Goal: Use online tool/utility: Use online tool/utility

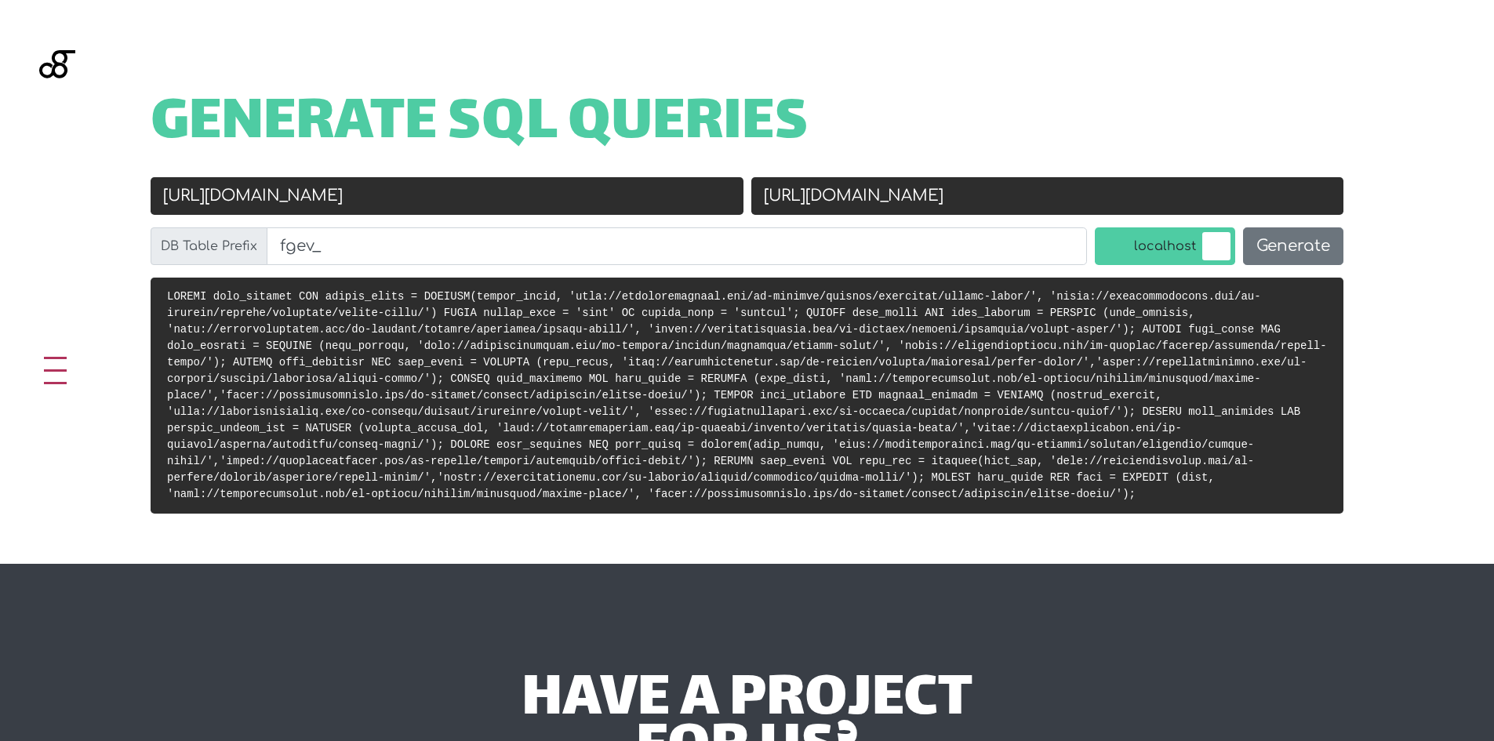
scroll to position [626, 0]
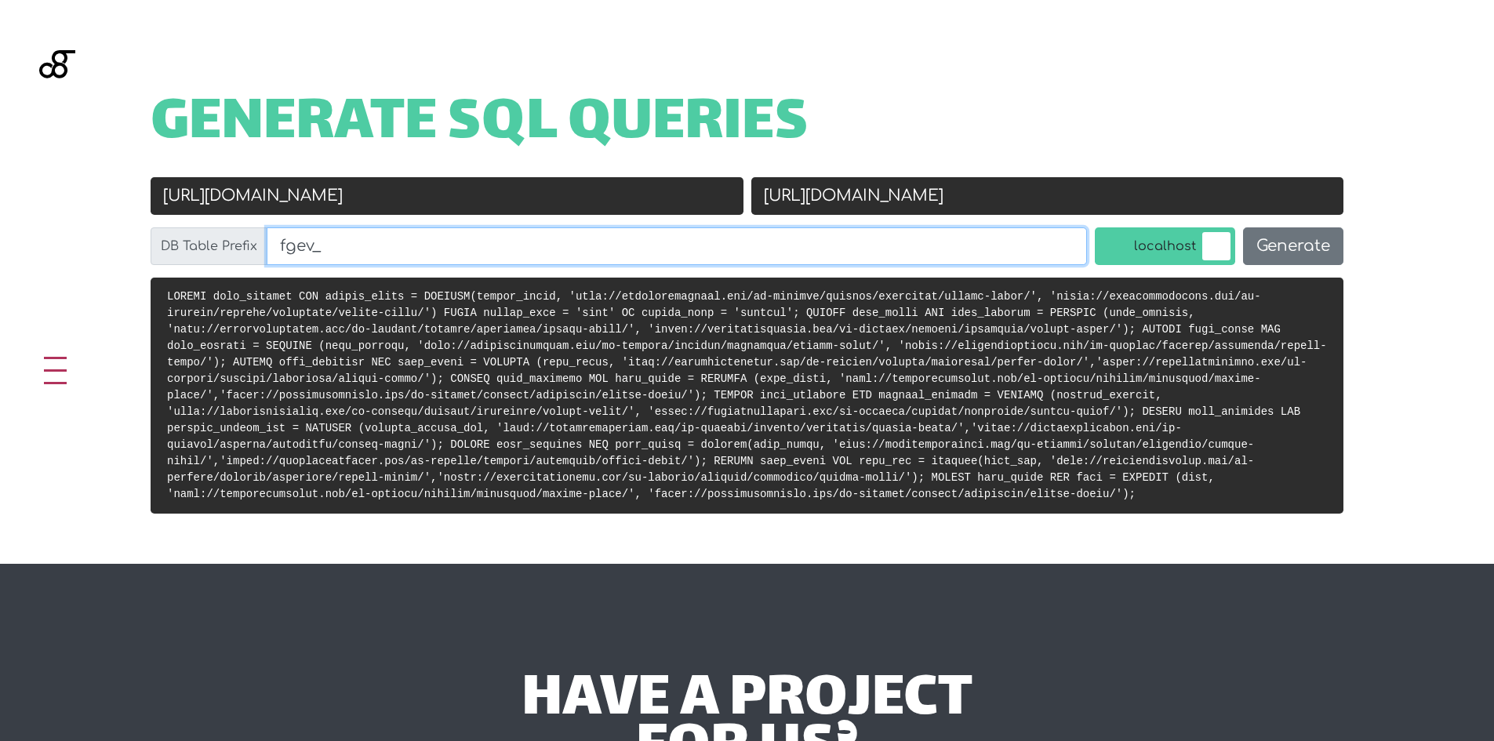
drag, startPoint x: 342, startPoint y: 253, endPoint x: 267, endPoint y: 247, distance: 75.5
click at [267, 247] on input "fgev_" at bounding box center [677, 246] width 820 height 38
paste input "agyw_'"
type input "agyw_'"
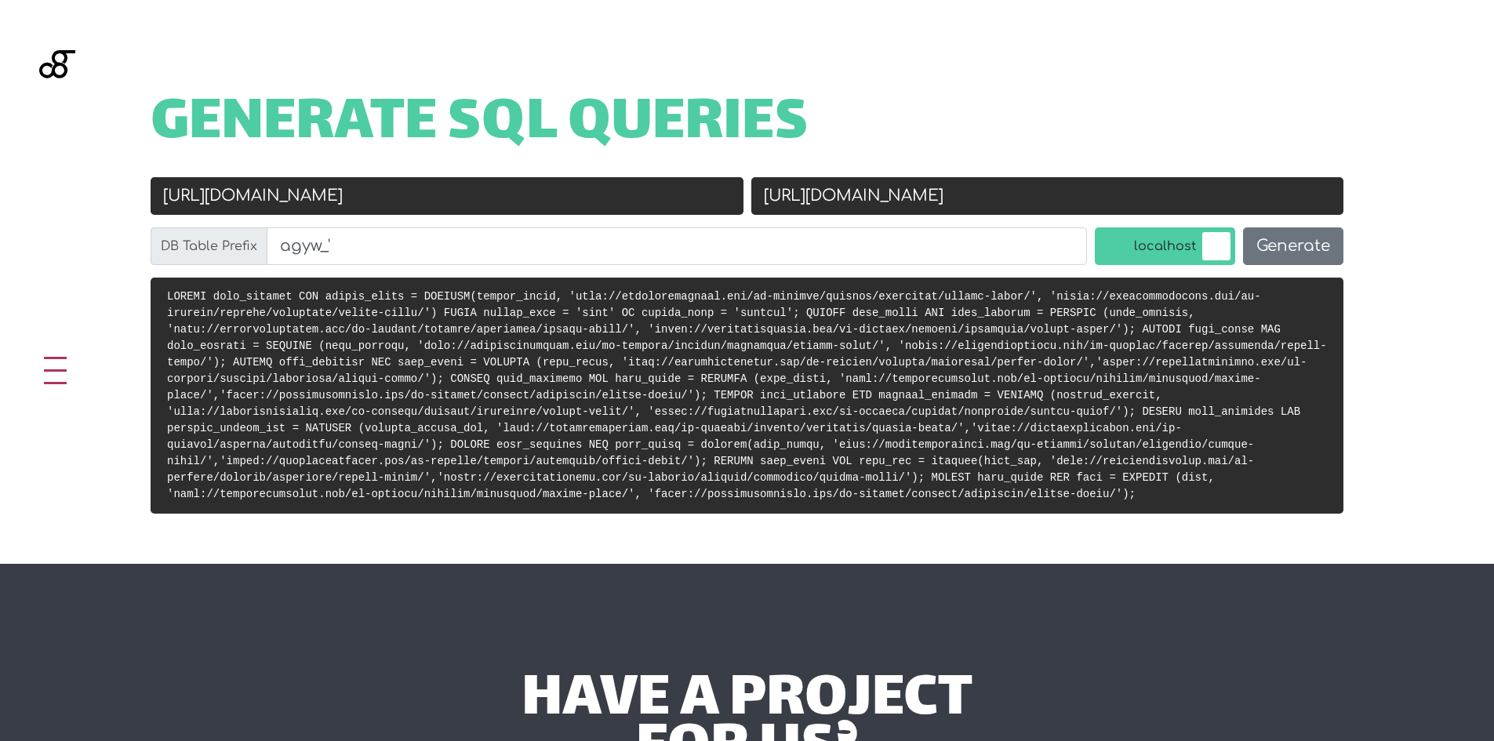
click at [561, 207] on input "http://palicenselawyer.com/wp-content/uploads/elementor/google-fonts/" at bounding box center [447, 196] width 593 height 38
paste input "[URL][DOMAIN_NAME][PERSON_NAME]"
type input "[URL][DOMAIN_NAME][PERSON_NAME]"
click at [838, 202] on input "https://palicenselawyer.com/wp-content/uploads/elementor/google-fonts/" at bounding box center [1047, 196] width 593 height 38
paste input "[URL][DOMAIN_NAME][PERSON_NAME]"
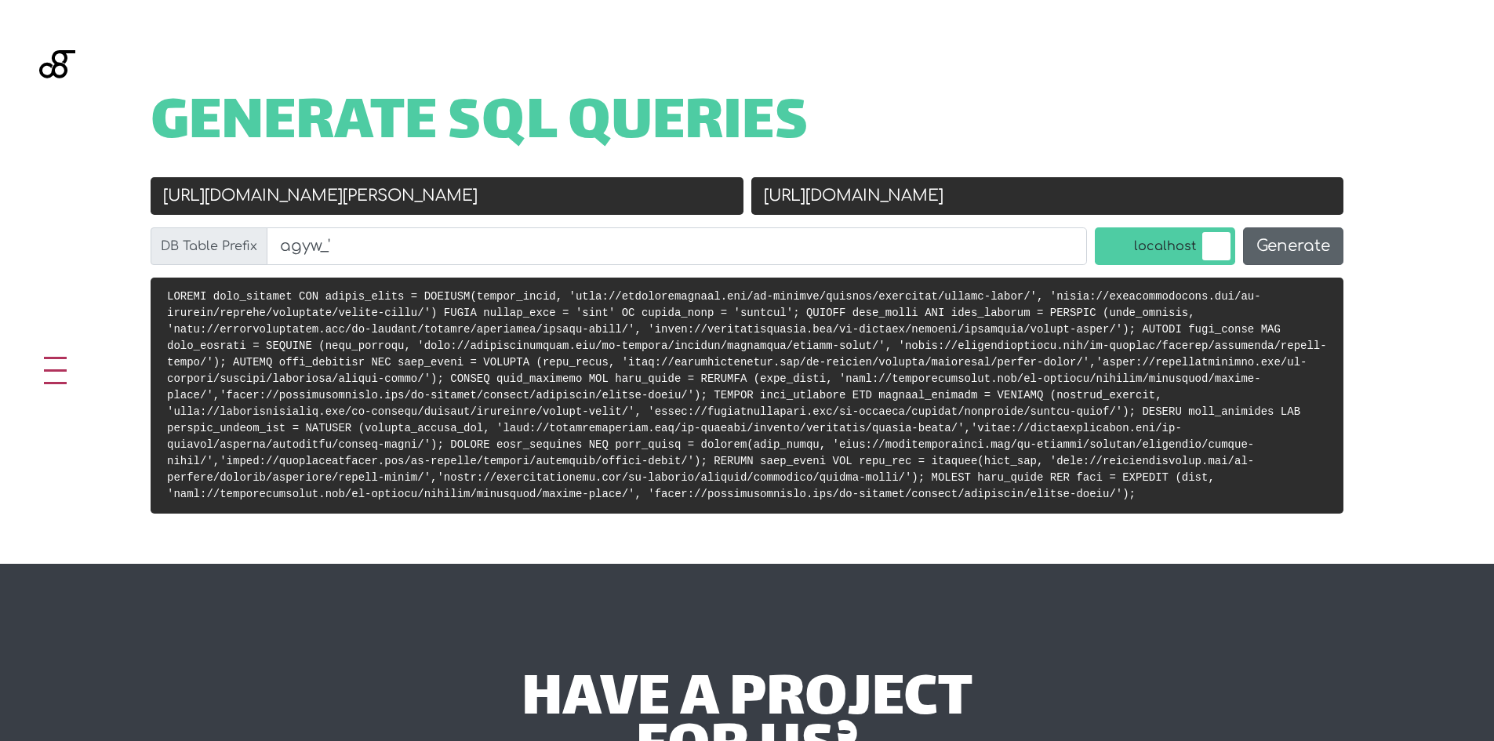
type input "[URL][DOMAIN_NAME]"
click at [1287, 244] on button "Generate" at bounding box center [1293, 246] width 100 height 38
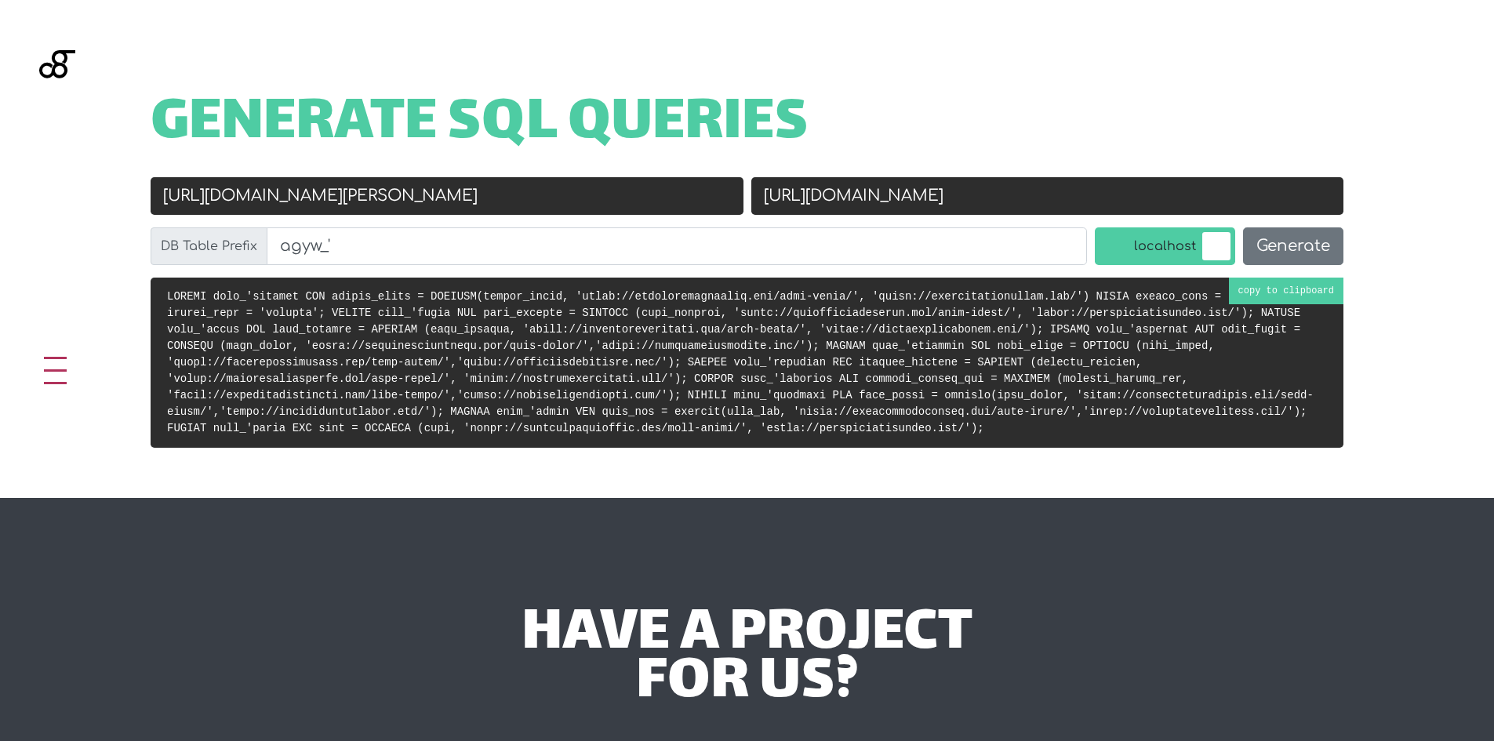
scroll to position [626, 0]
click at [1259, 293] on code at bounding box center [740, 362] width 1147 height 144
click at [590, 203] on input "[URL][DOMAIN_NAME][PERSON_NAME]" at bounding box center [447, 196] width 593 height 38
type input "[URL][DOMAIN_NAME][PERSON_NAME]"
click at [1137, 186] on input "[URL][DOMAIN_NAME]" at bounding box center [1047, 196] width 593 height 38
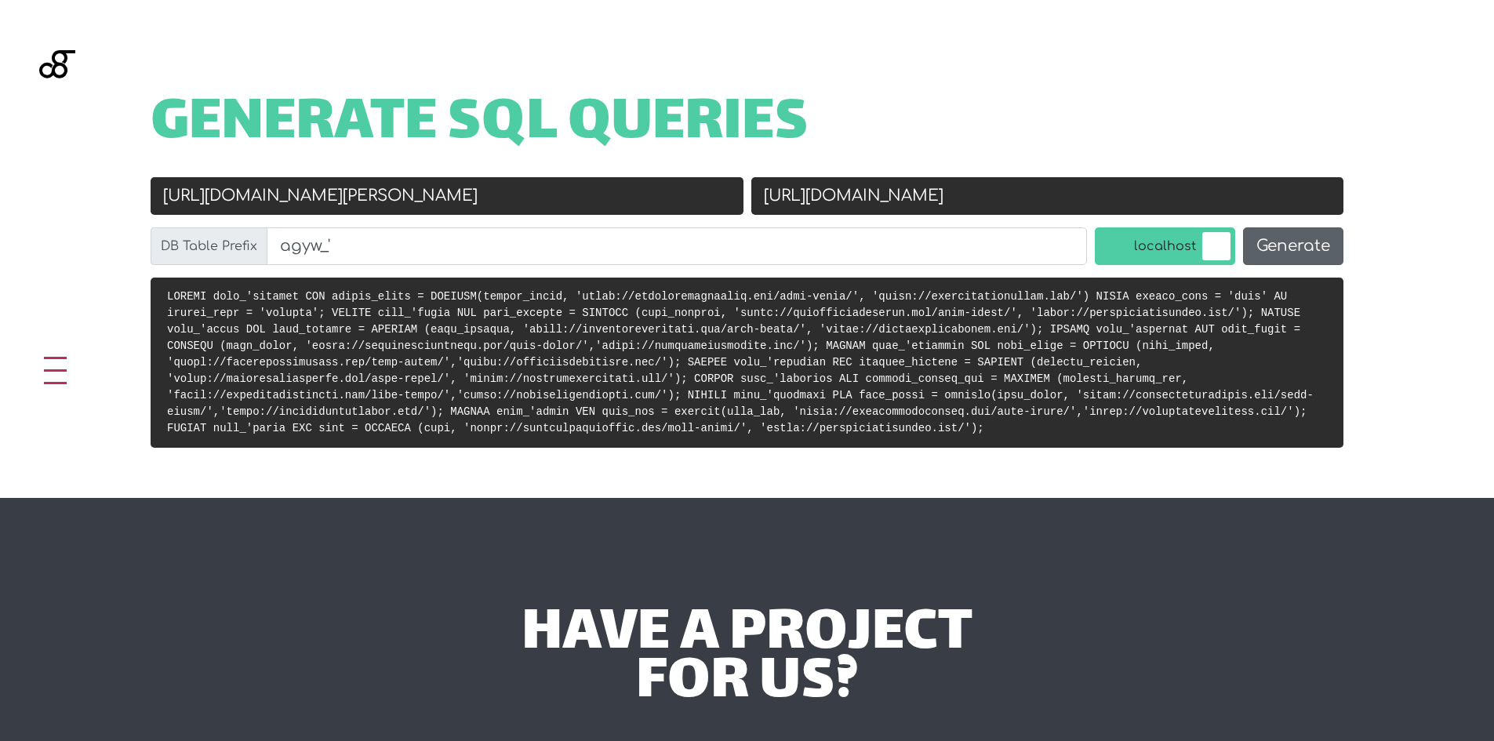
type input "[URL][DOMAIN_NAME]"
click at [1255, 248] on button "Generate" at bounding box center [1293, 246] width 100 height 38
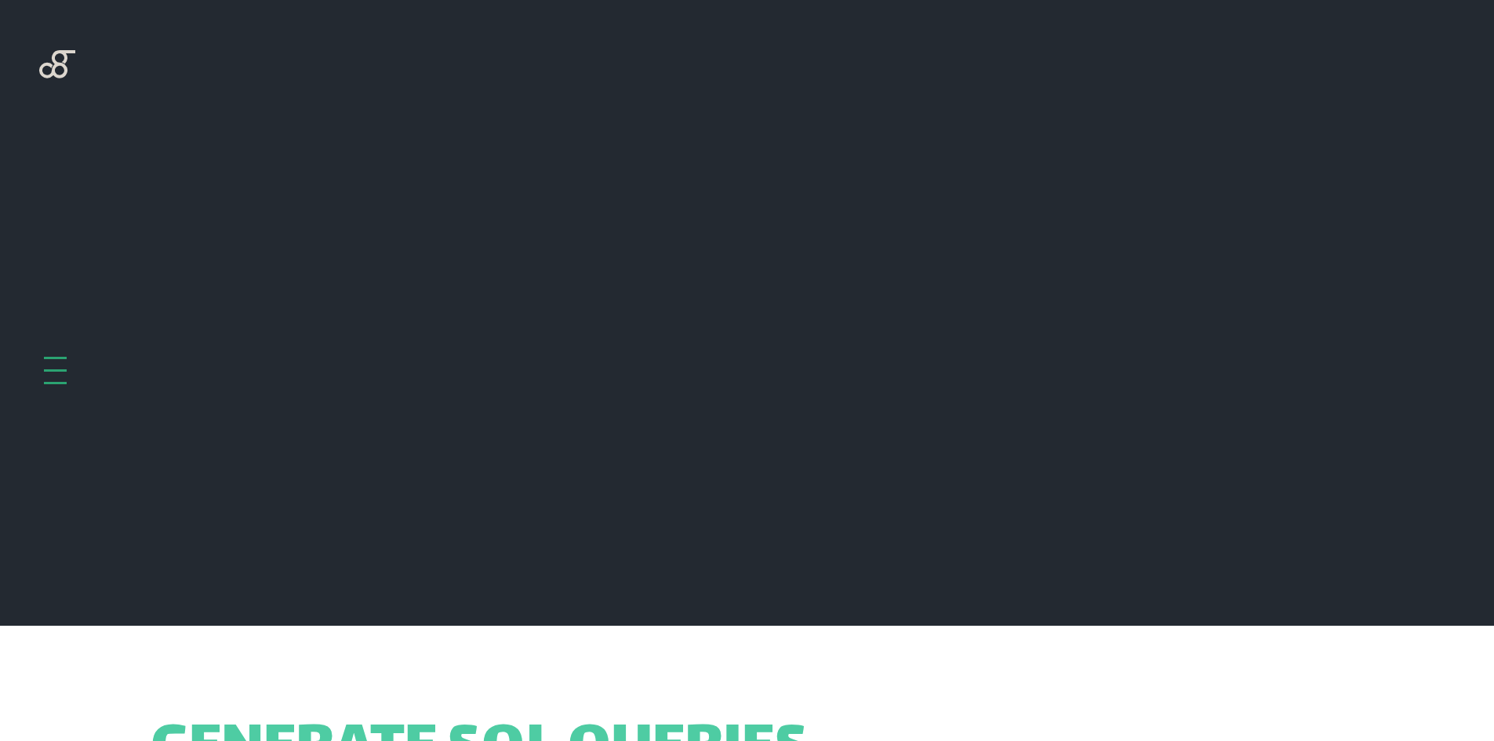
scroll to position [626, 0]
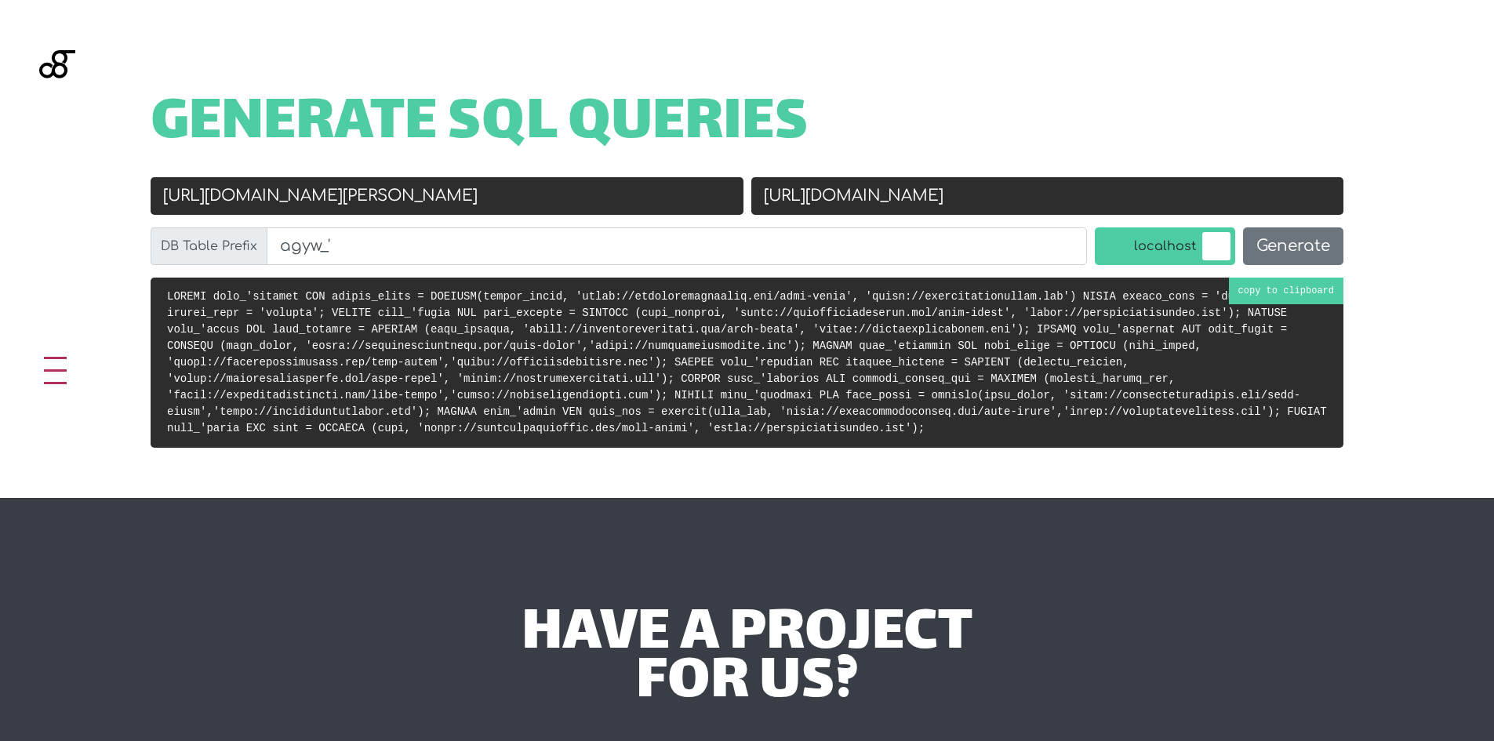
click at [1268, 292] on pre at bounding box center [747, 363] width 1193 height 170
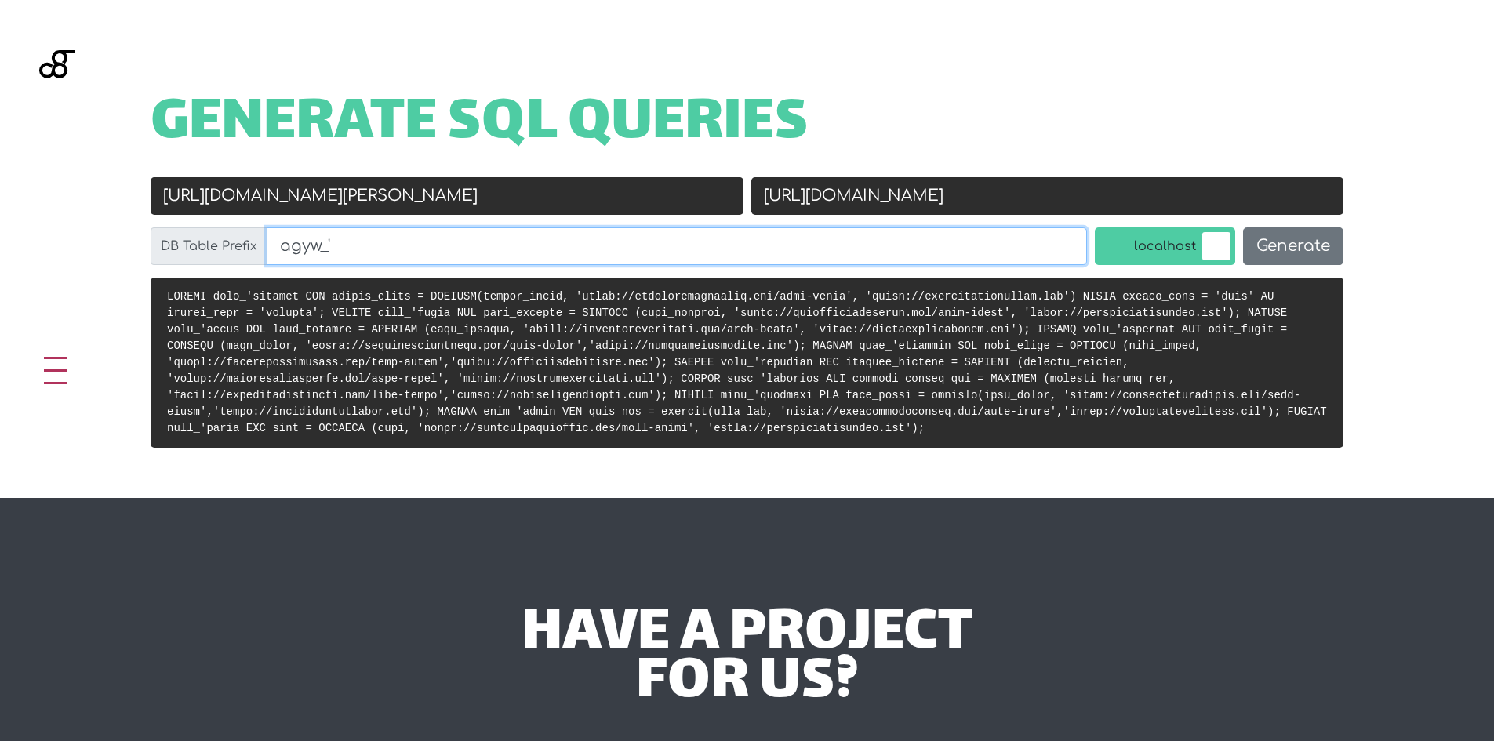
click at [374, 252] on input "agyw_'" at bounding box center [677, 246] width 820 height 38
type input "agyw_"
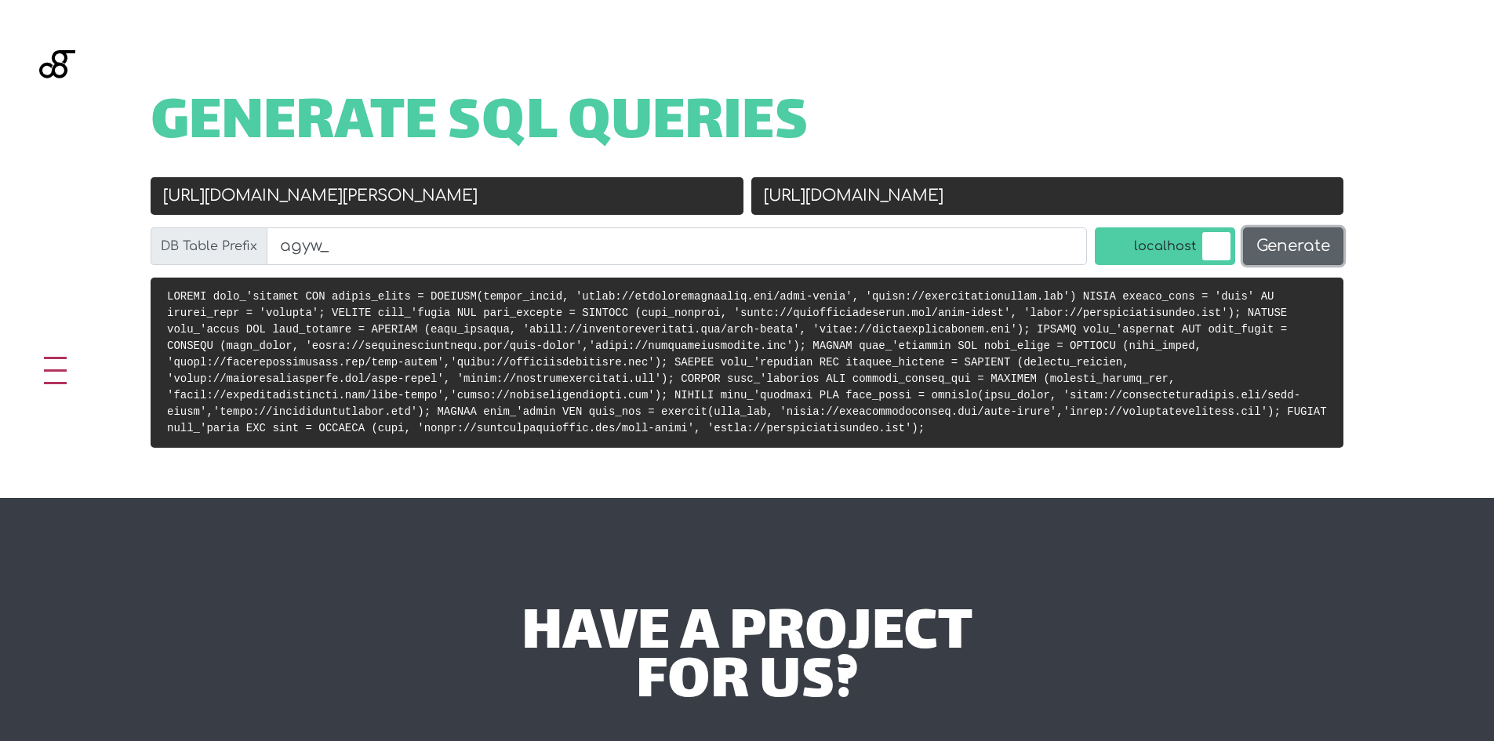
click at [1277, 253] on button "Generate" at bounding box center [1293, 246] width 100 height 38
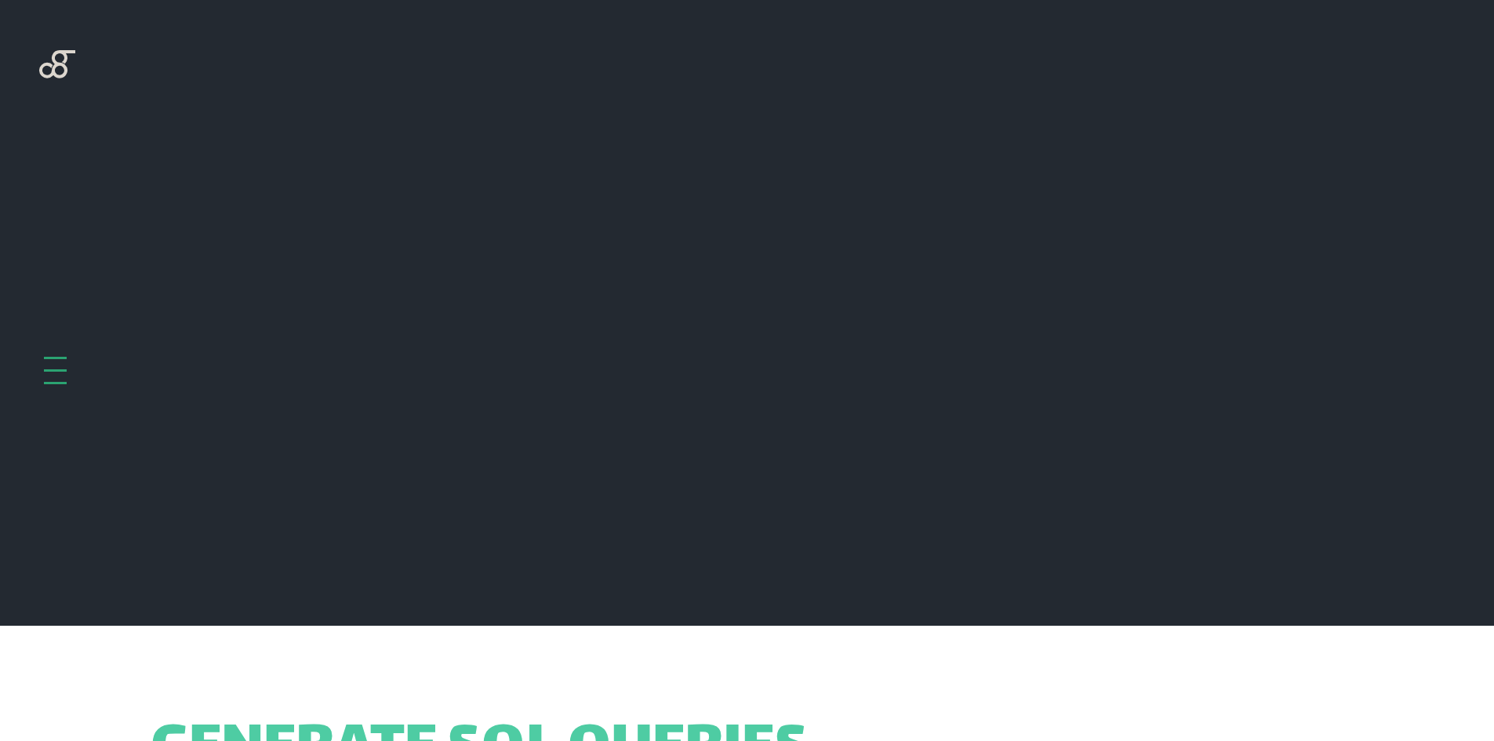
scroll to position [626, 0]
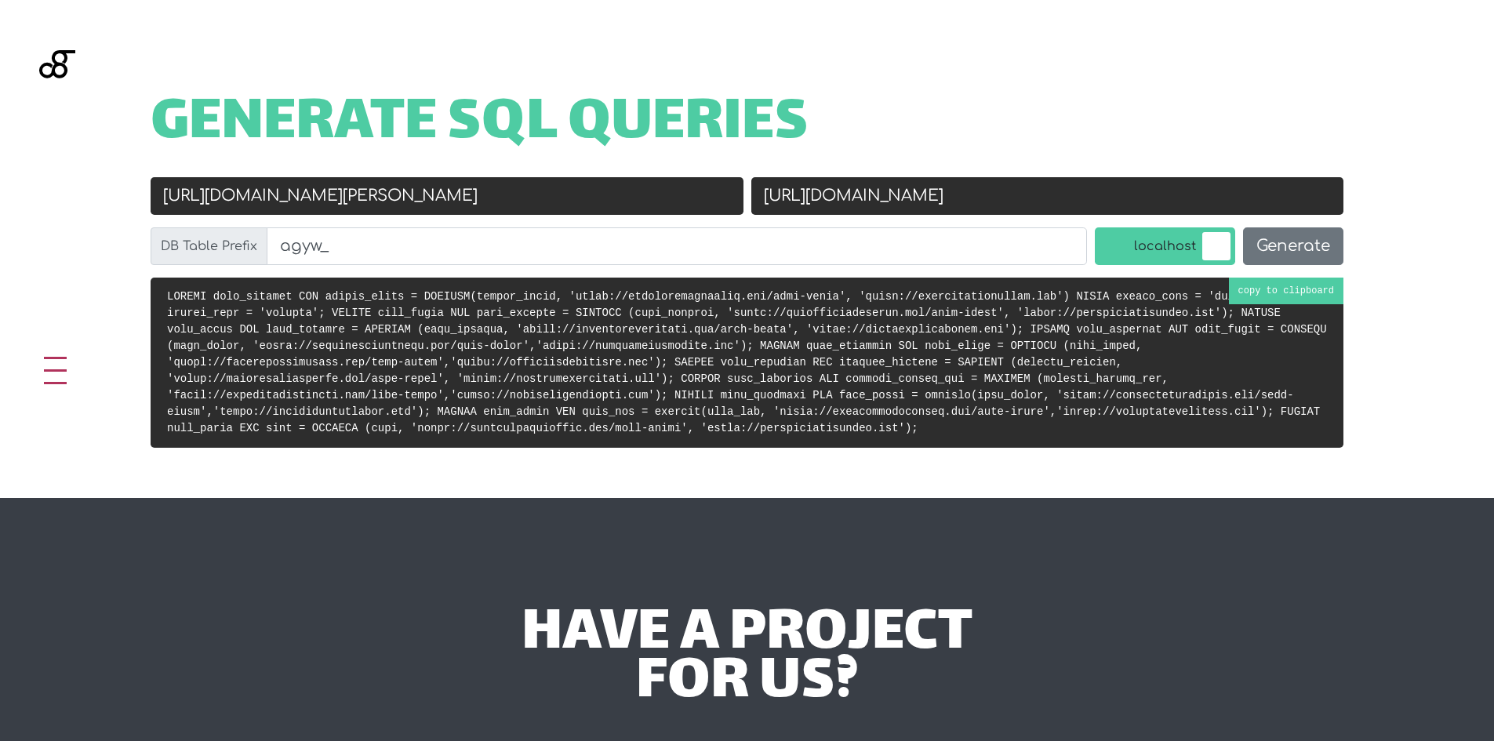
click at [1258, 293] on code at bounding box center [747, 362] width 1160 height 144
drag, startPoint x: 376, startPoint y: 194, endPoint x: 123, endPoint y: 198, distance: 253.3
click at [123, 198] on div "Old URL https://ryanhomescolorado.com/ryan-homes New URL https://ryanhomescolor…" at bounding box center [747, 227] width 1256 height 100
click at [581, 203] on input "[URL][DOMAIN_NAME][PERSON_NAME]" at bounding box center [447, 196] width 593 height 38
drag, startPoint x: 457, startPoint y: 194, endPoint x: 133, endPoint y: 191, distance: 323.9
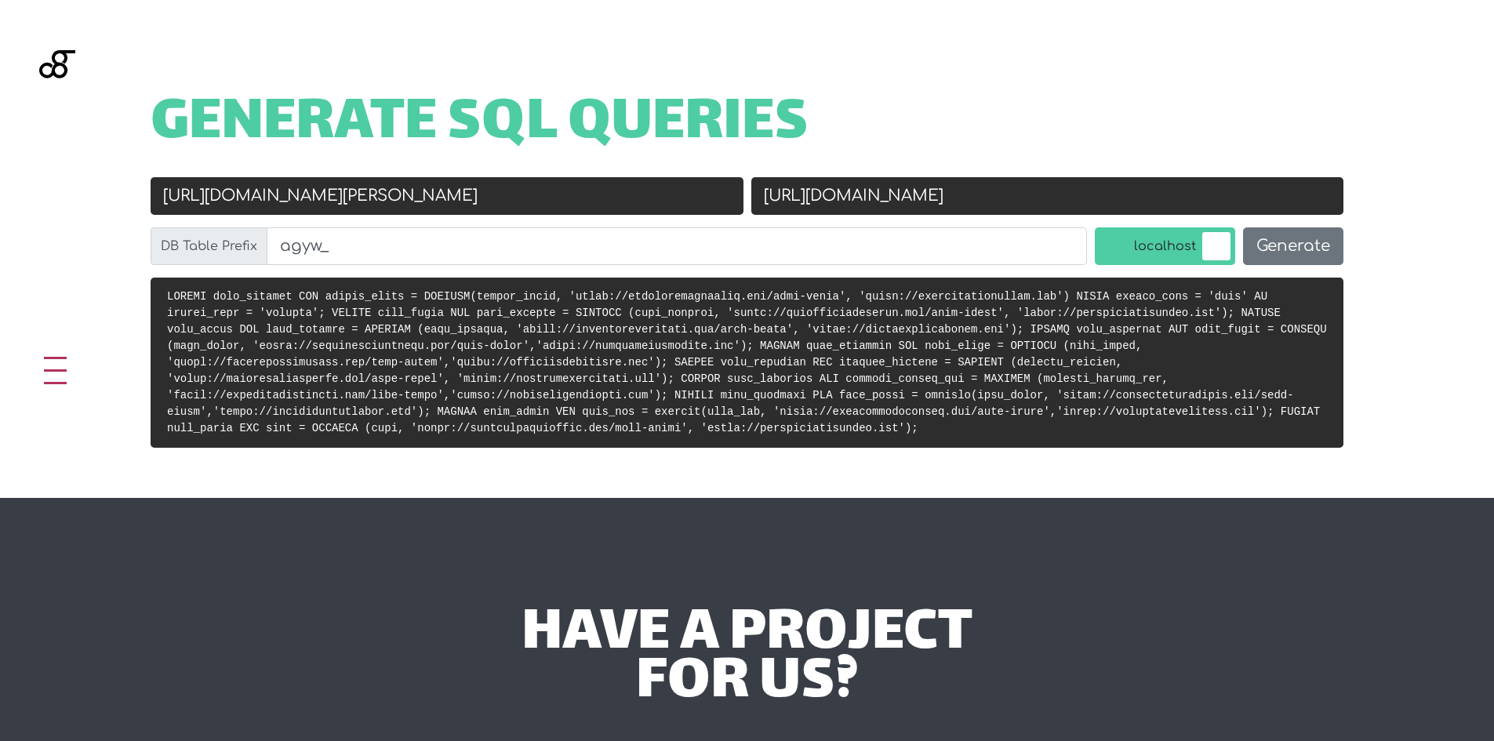
click at [133, 191] on div "Old URL https://ryanhomescolorado.com/ryan-homes New URL https://ryanhomescolor…" at bounding box center [747, 227] width 1256 height 100
paste input "446.4c5.mytemp.website/r"
type input "https://446.4c5.mytemp.website/"
click at [1061, 200] on input "[URL][DOMAIN_NAME]" at bounding box center [1047, 196] width 593 height 38
type input "[URL][DOMAIN_NAME]"
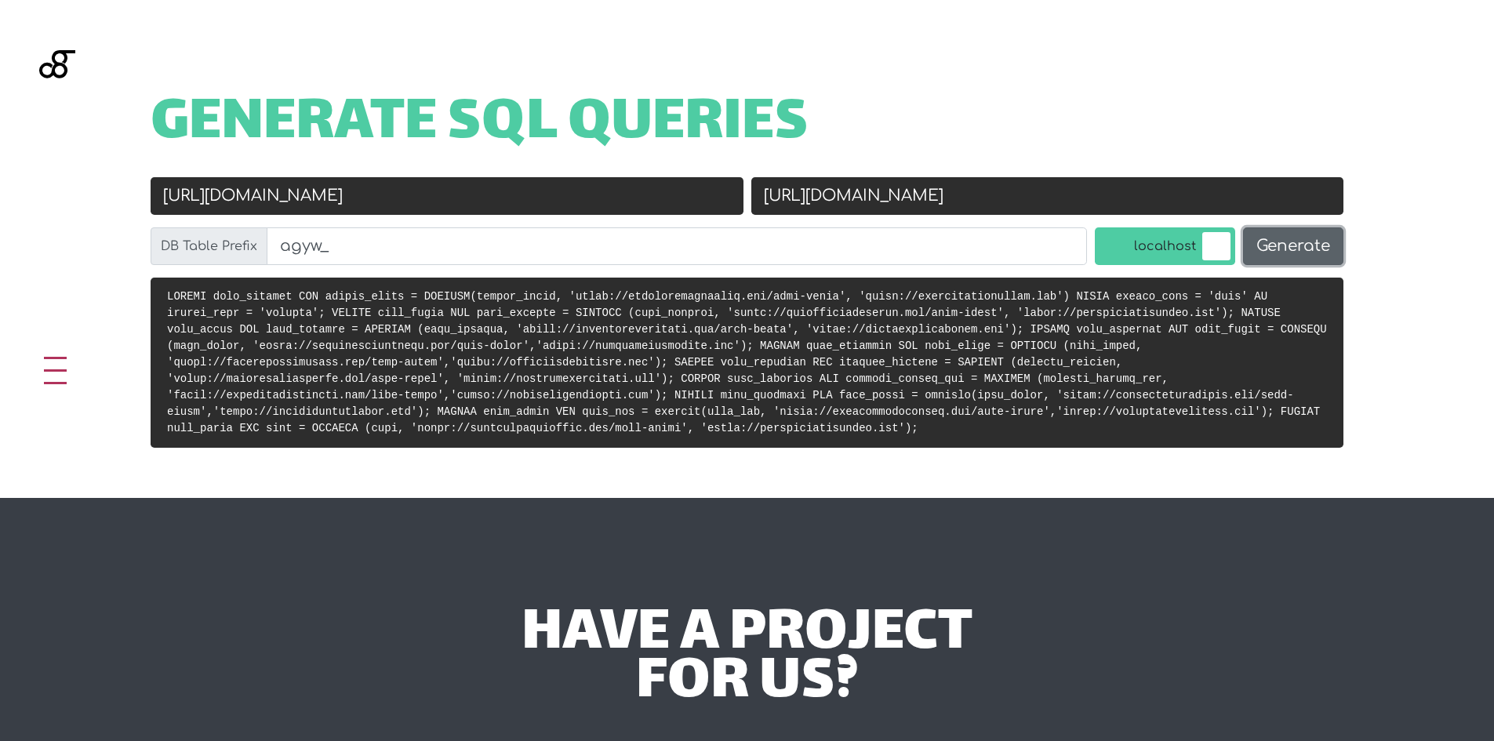
click at [1276, 255] on button "Generate" at bounding box center [1293, 246] width 100 height 38
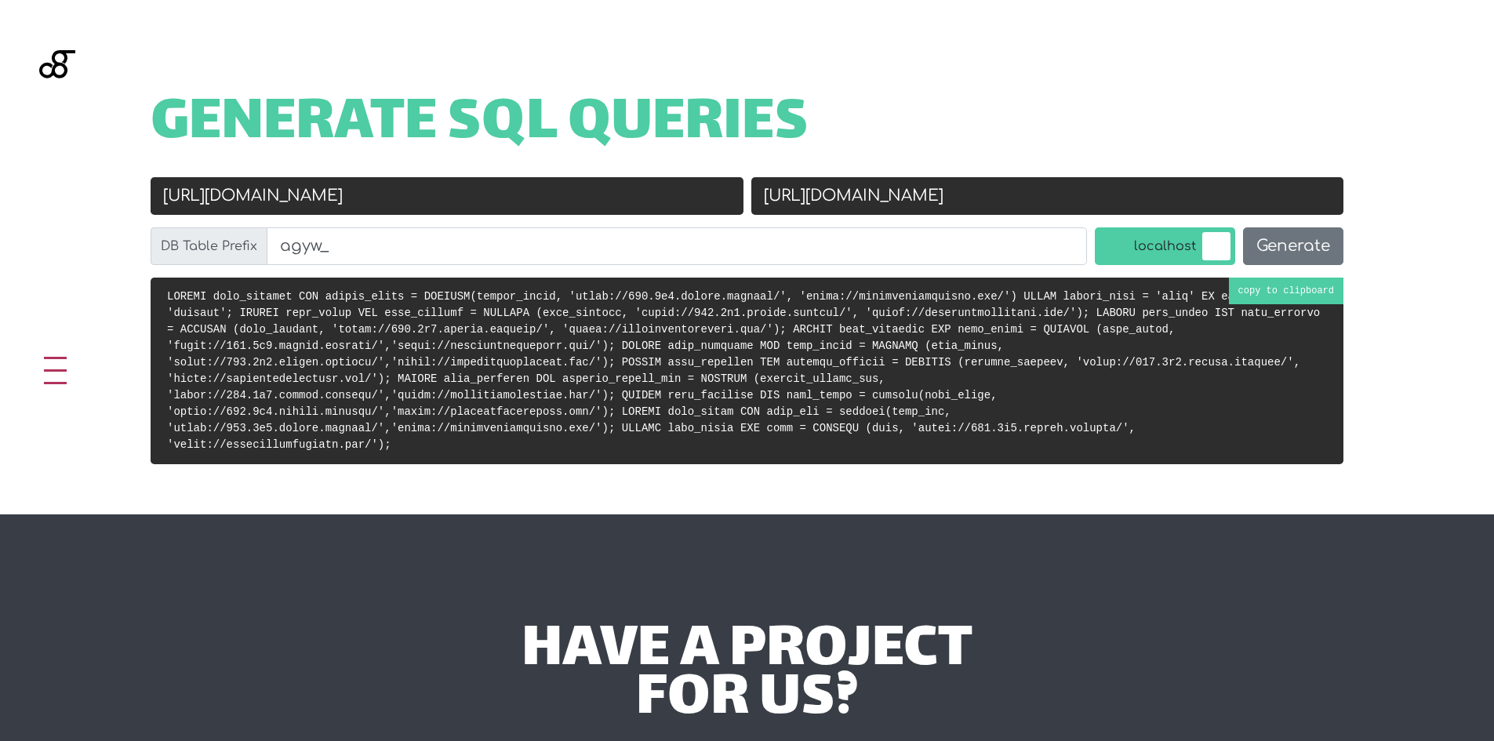
scroll to position [626, 0]
click at [1261, 289] on pre at bounding box center [747, 371] width 1193 height 187
click at [478, 202] on input "[URL][DOMAIN_NAME]" at bounding box center [447, 196] width 593 height 38
click at [217, 461] on div "Generate SQL Queries Old URL [URL][DOMAIN_NAME] New URL [URL][DOMAIN_NAME] DB T…" at bounding box center [747, 257] width 1494 height 514
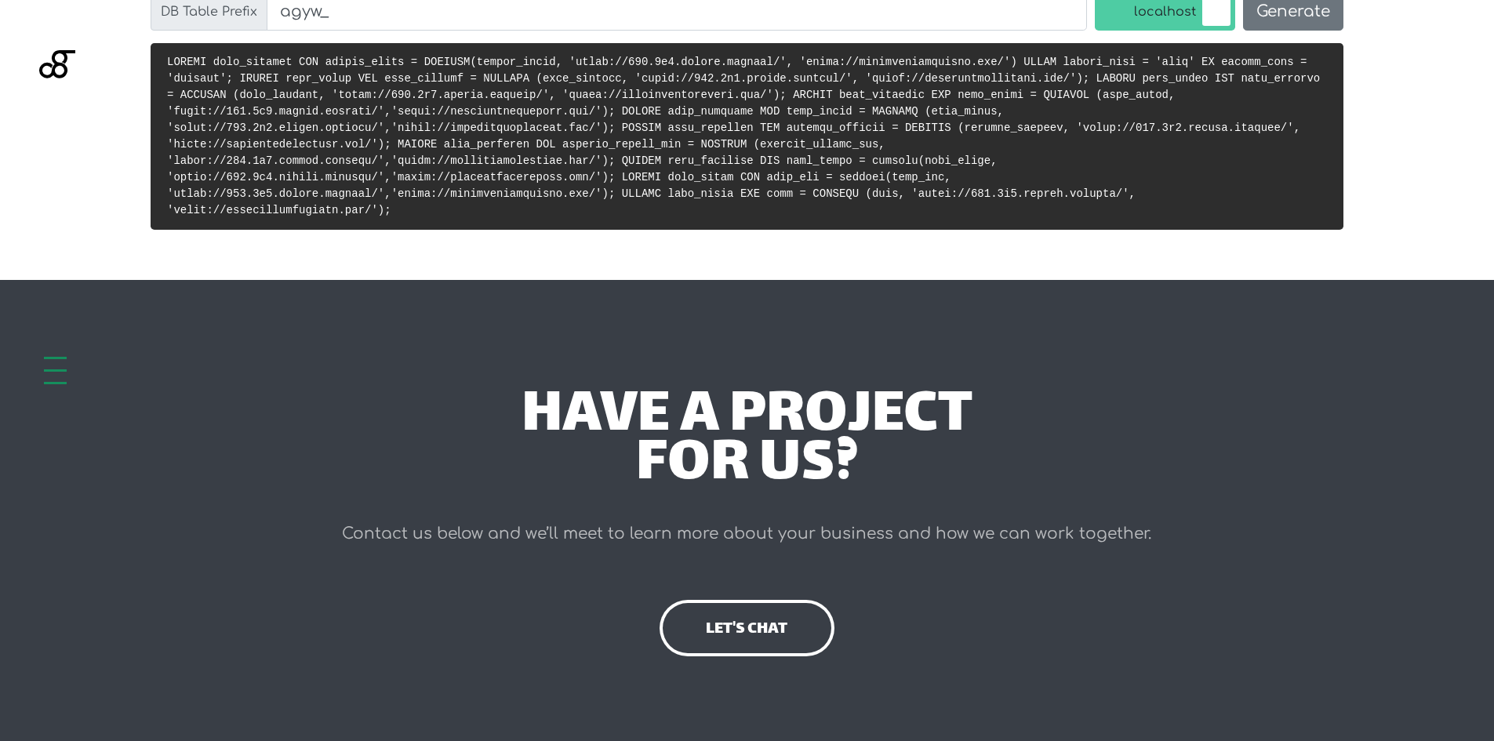
scroll to position [861, 0]
